Goal: Information Seeking & Learning: Learn about a topic

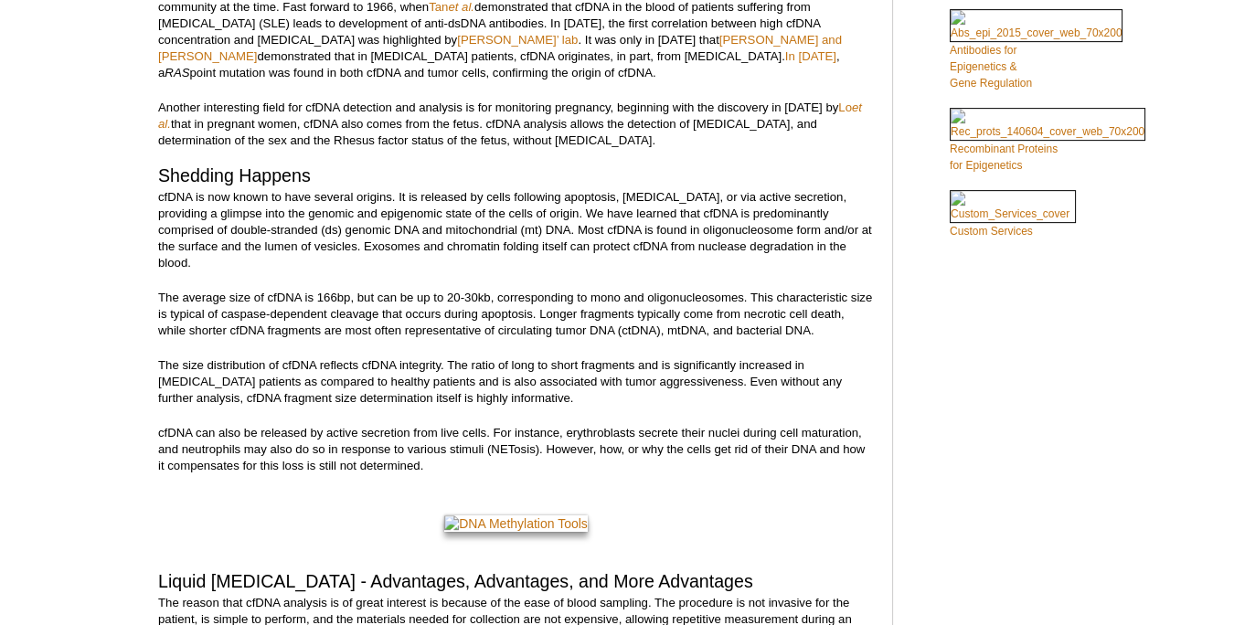
scroll to position [684, 0]
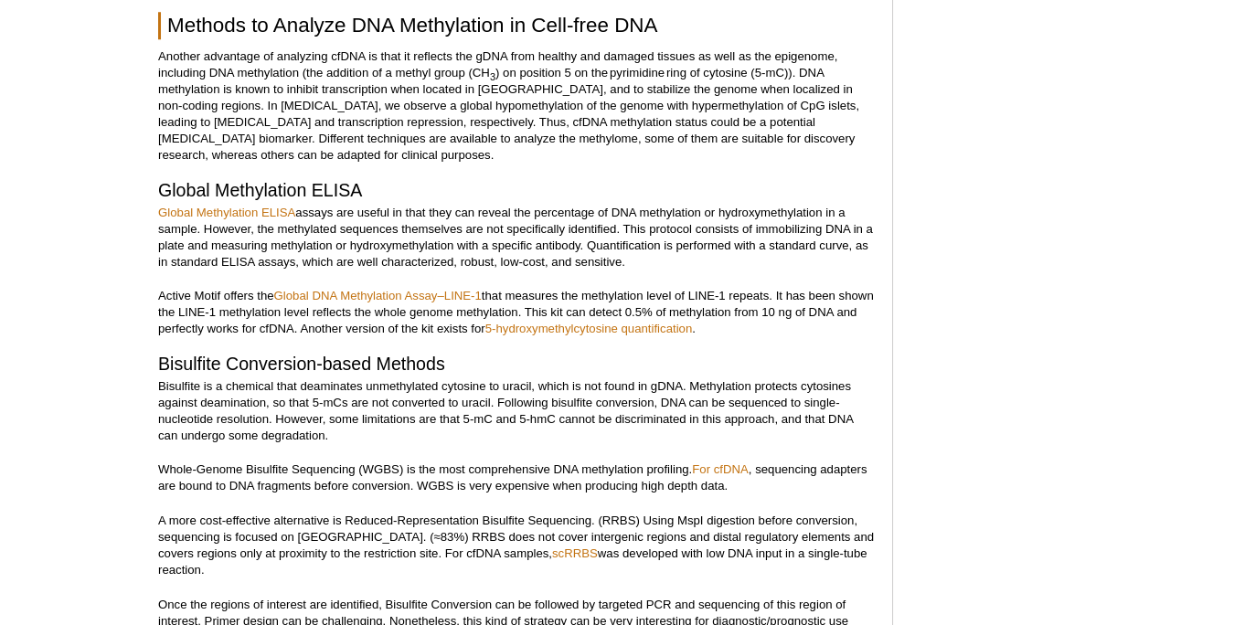
scroll to position [2390, 0]
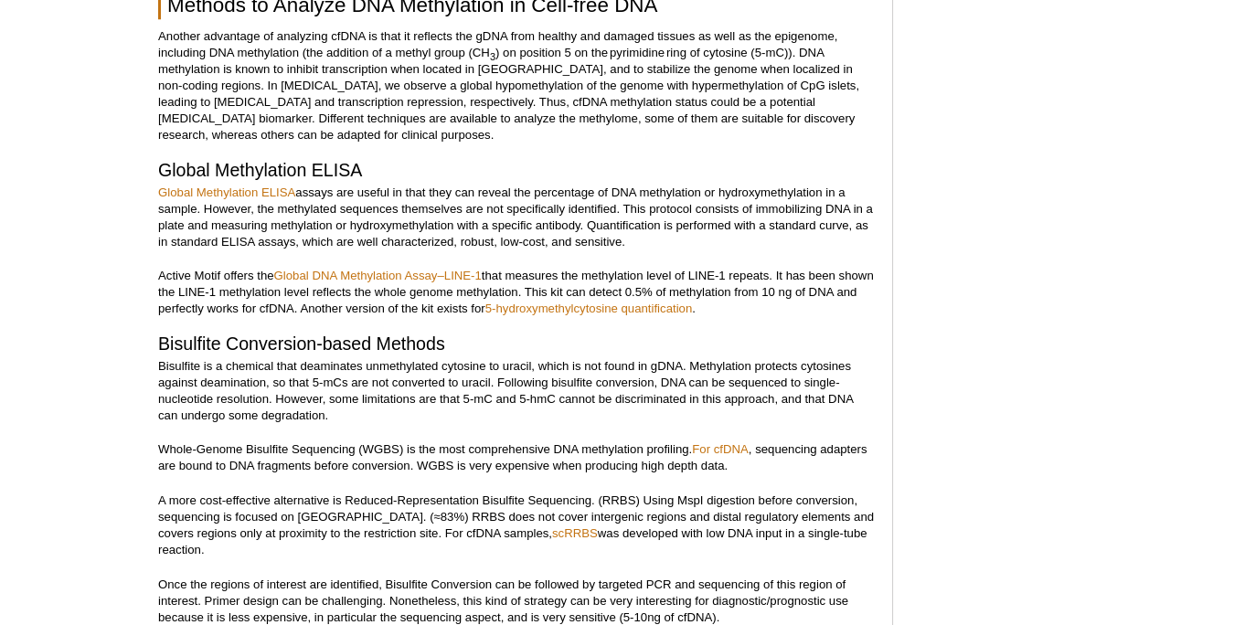
click at [607, 144] on p "Another advantage of analyzing cfDNA is that it reflects the gDNA from healthy …" at bounding box center [516, 85] width 716 height 115
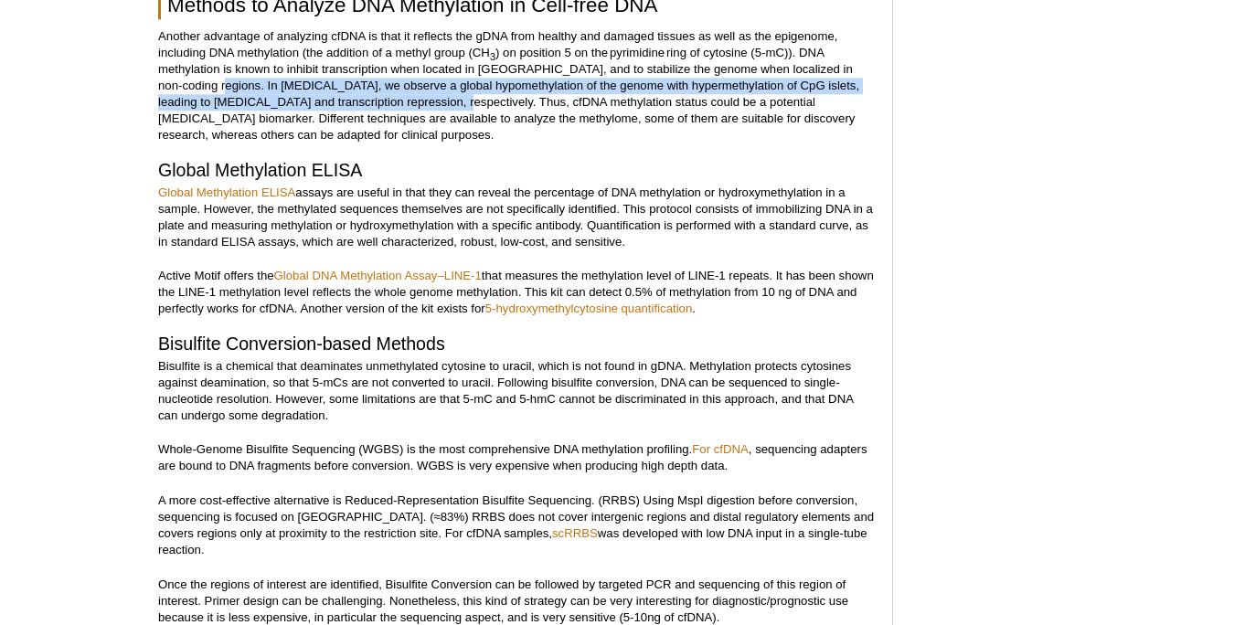
drag, startPoint x: 198, startPoint y: 176, endPoint x: 425, endPoint y: 187, distance: 227.1
click at [425, 144] on p "Another advantage of analyzing cfDNA is that it reflects the gDNA from healthy …" at bounding box center [516, 85] width 716 height 115
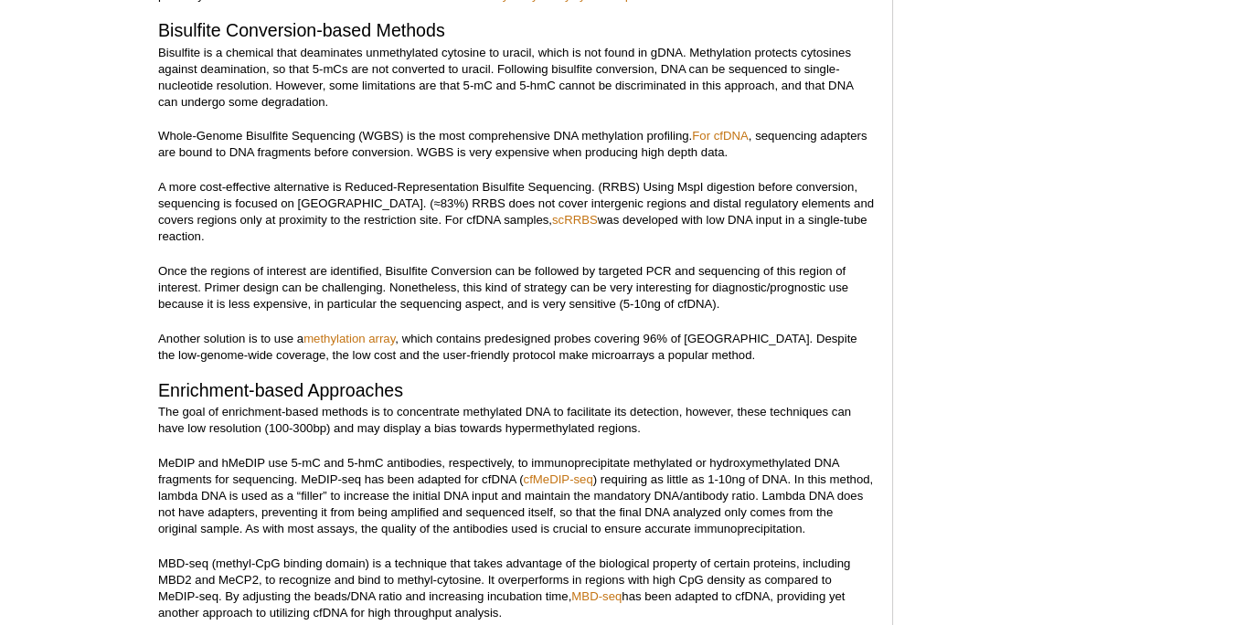
scroll to position [2756, 0]
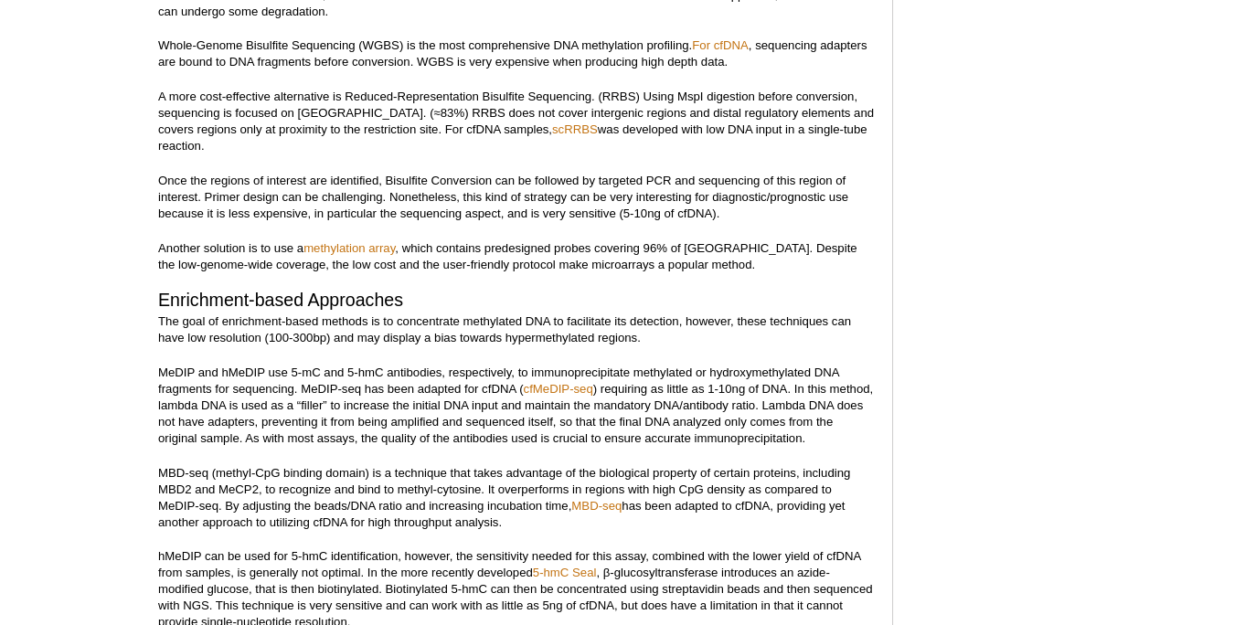
scroll to position [2781, 0]
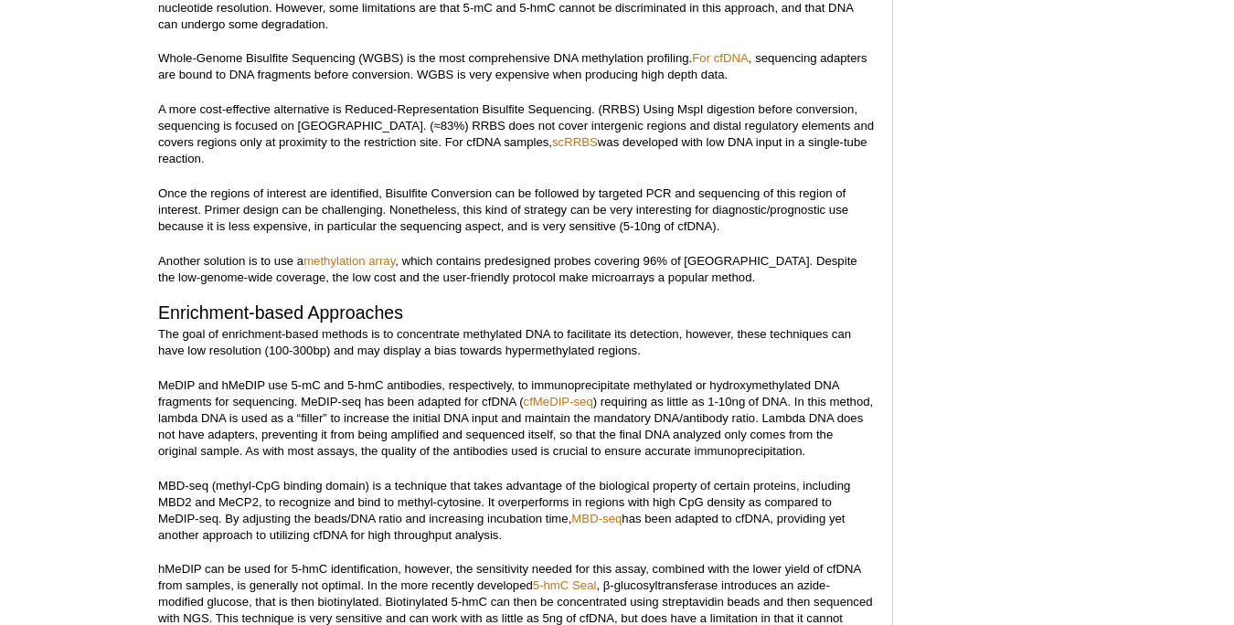
click at [961, 312] on div "Featured Articles Complete Guide to Understanding & Using ATAC-Seq Generating t…" at bounding box center [999, 309] width 174 height 5643
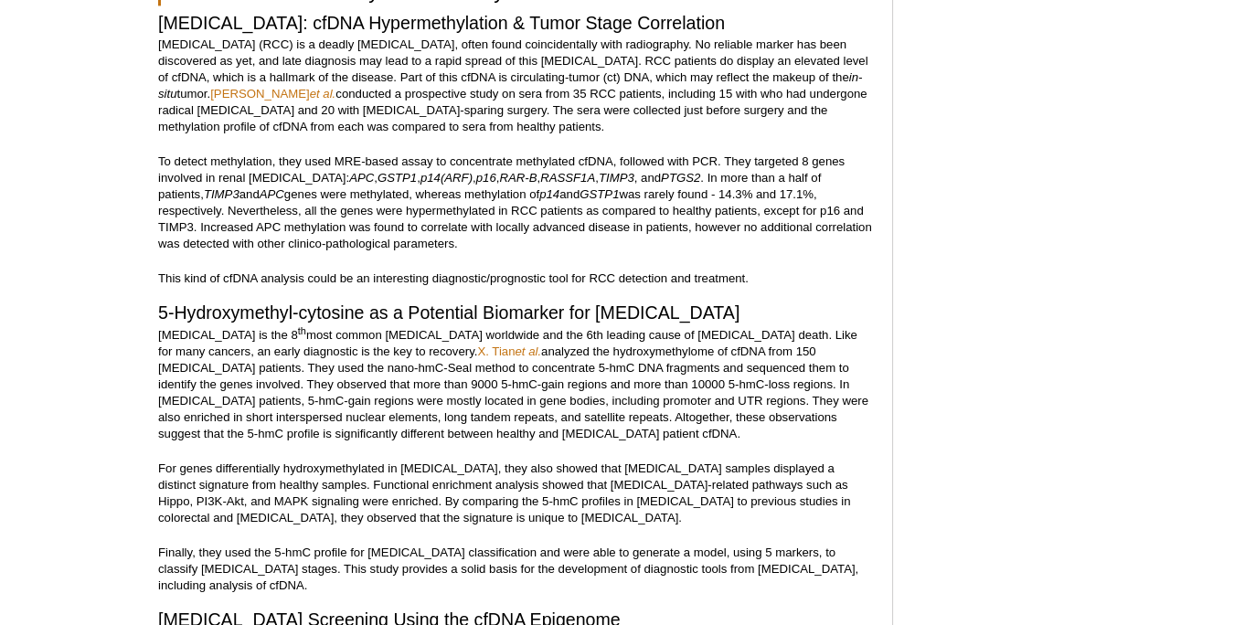
scroll to position [3696, 0]
